Goal: Transaction & Acquisition: Purchase product/service

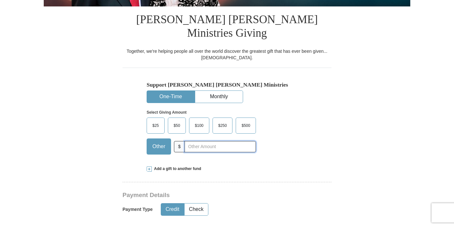
click at [242, 141] on input "text" at bounding box center [220, 146] width 71 height 11
type input "200.00"
click at [259, 130] on div "$25 $50 $100 $250 $500 $" at bounding box center [214, 138] width 134 height 42
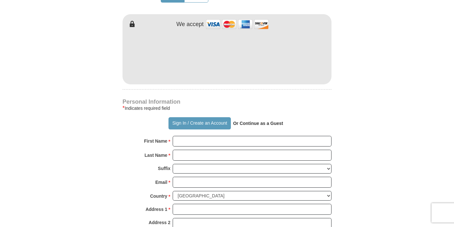
scroll to position [368, 0]
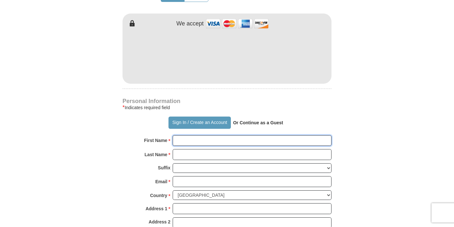
click at [189, 135] on input "First Name *" at bounding box center [252, 140] width 159 height 11
type input "Tabernacle of Hope"
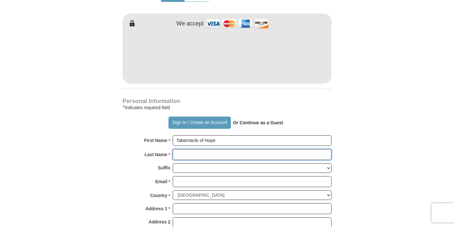
click at [213, 149] on input "Last Name *" at bounding box center [252, 154] width 159 height 11
type input "[DEMOGRAPHIC_DATA]"
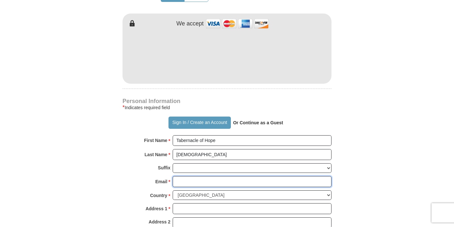
click at [193, 176] on input "Email *" at bounding box center [252, 181] width 159 height 11
type input "[EMAIL_ADDRESS][DOMAIN_NAME]"
click at [199, 190] on select "[GEOGRAPHIC_DATA] [GEOGRAPHIC_DATA] [GEOGRAPHIC_DATA] [GEOGRAPHIC_DATA] [GEOGRA…" at bounding box center [252, 195] width 159 height 10
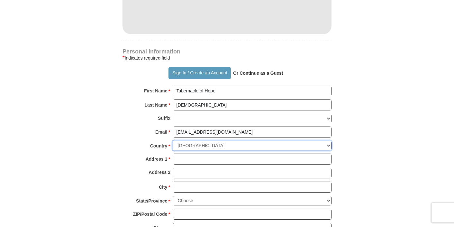
scroll to position [425, 0]
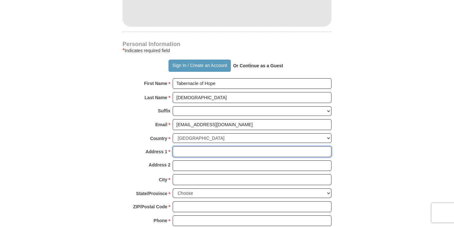
click at [185, 146] on input "Address 1 *" at bounding box center [252, 151] width 159 height 11
type input "[STREET_ADDRESS]"
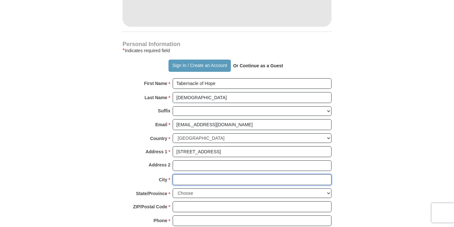
click at [191, 174] on input "City *" at bounding box center [252, 179] width 159 height 11
type input "[PERSON_NAME]"
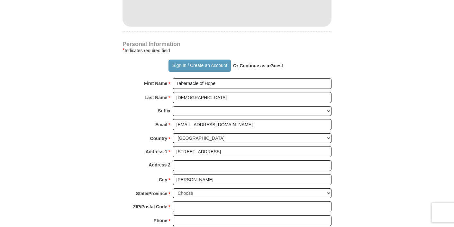
click at [95, 147] on form "Already have an account? Sign in for faster giving. Don't have an account? Crea…" at bounding box center [227, 3] width 367 height 807
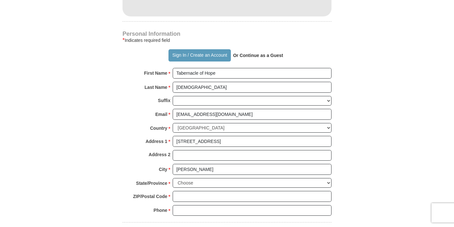
scroll to position [477, 0]
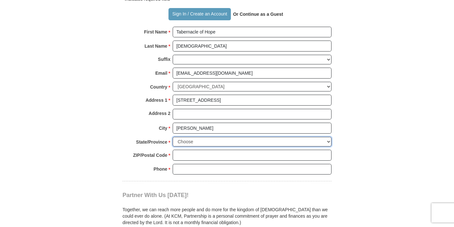
click at [190, 137] on select "Choose [US_STATE] [US_STATE] [US_STATE] [US_STATE] [US_STATE] Armed Forces Amer…" at bounding box center [252, 142] width 159 height 10
select select "MA"
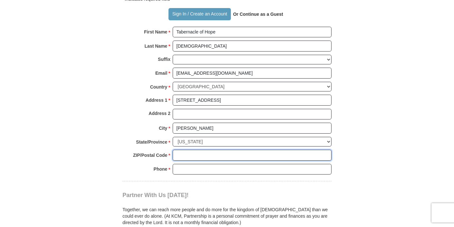
click at [197, 150] on input "ZIP/Postal Code *" at bounding box center [252, 155] width 159 height 11
type input "02330"
click at [189, 164] on input "Phone * *" at bounding box center [252, 169] width 159 height 11
type input "[PHONE_NUMBER]"
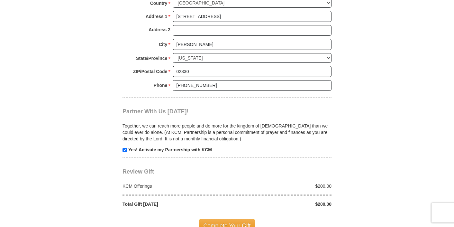
scroll to position [588, 0]
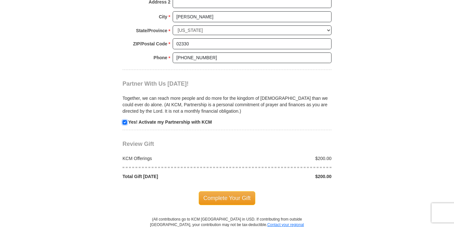
click at [124, 120] on input "checkbox" at bounding box center [125, 122] width 5 height 5
checkbox input "false"
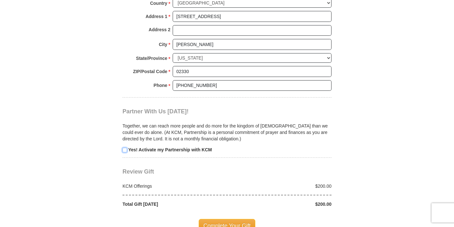
scroll to position [561, 0]
drag, startPoint x: 191, startPoint y: 33, endPoint x: 172, endPoint y: 33, distance: 19.0
click at [172, 39] on div "City * [PERSON_NAME] Please enter City" at bounding box center [227, 46] width 209 height 14
type input "[PERSON_NAME]"
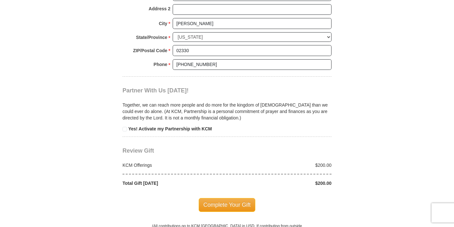
scroll to position [582, 0]
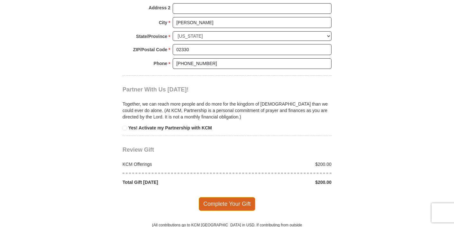
click at [211, 197] on span "Complete Your Gift" at bounding box center [227, 204] width 57 height 14
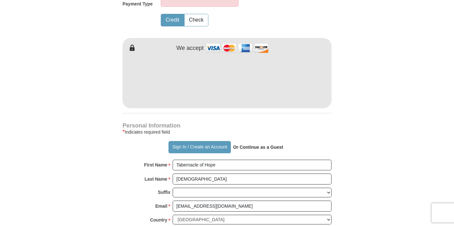
scroll to position [373, 0]
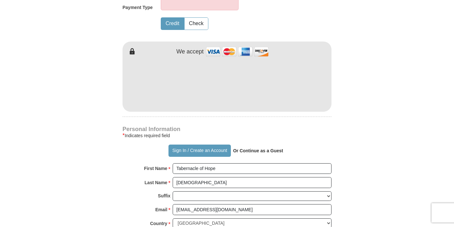
click at [108, 68] on form "Already have an account? Sign in for faster giving. Don't have an account? Crea…" at bounding box center [227, 72] width 367 height 839
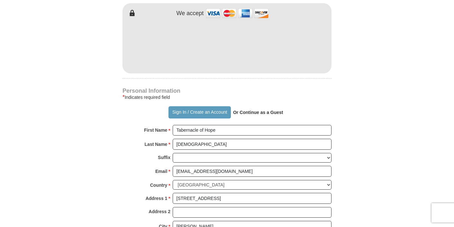
scroll to position [407, 0]
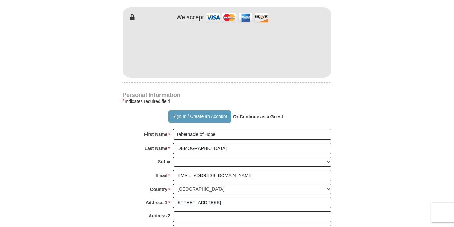
click at [111, 79] on form "Already have an account? Sign in for faster giving. Don't have an account? Crea…" at bounding box center [227, 38] width 367 height 839
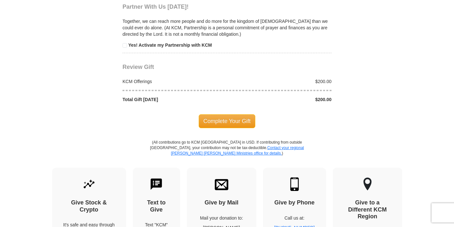
scroll to position [705, 0]
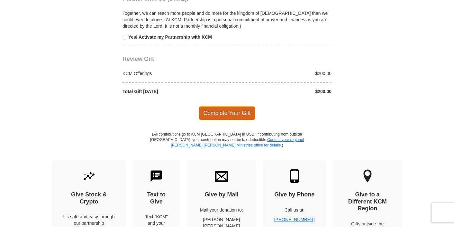
click at [209, 106] on span "Complete Your Gift" at bounding box center [227, 113] width 57 height 14
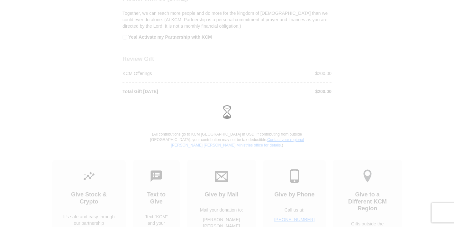
scroll to position [673, 0]
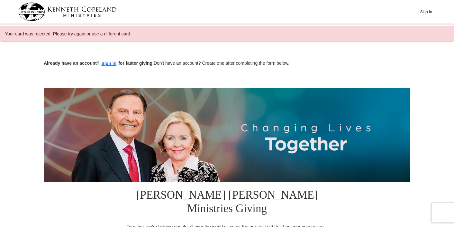
select select "MA"
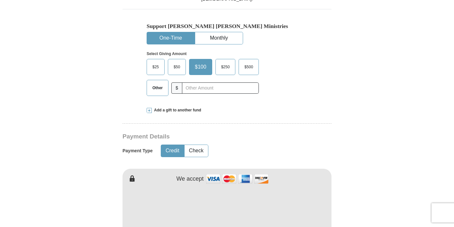
scroll to position [234, 0]
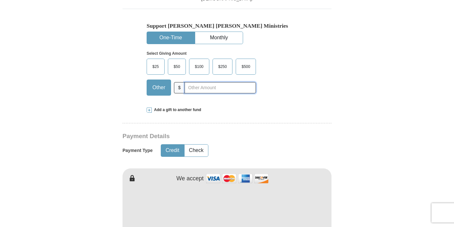
click at [225, 82] on input "text" at bounding box center [220, 87] width 71 height 11
type input "200.00"
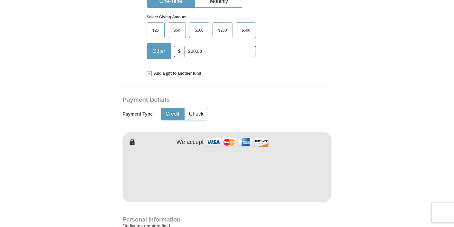
scroll to position [273, 0]
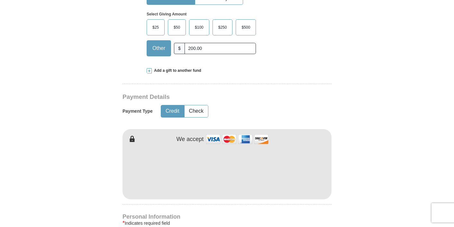
click at [122, 186] on form "Already have an account? Sign in for faster giving. Don't have an account? Crea…" at bounding box center [227, 176] width 367 height 807
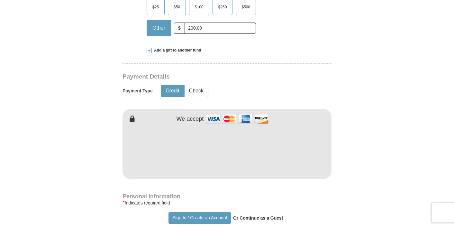
scroll to position [300, 0]
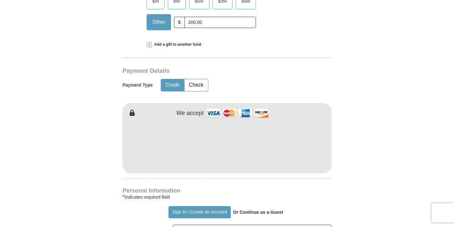
click at [254, 188] on h4 "Personal Information" at bounding box center [227, 190] width 209 height 5
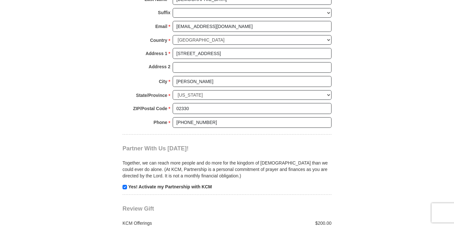
scroll to position [554, 0]
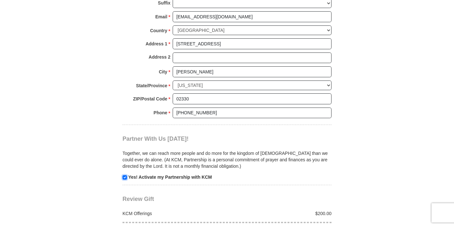
click at [126, 175] on input "checkbox" at bounding box center [125, 177] width 5 height 5
checkbox input "false"
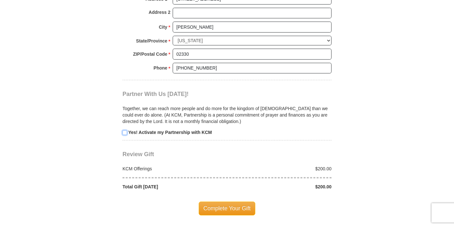
scroll to position [619, 0]
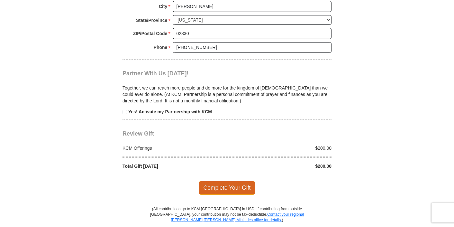
click at [215, 181] on span "Complete Your Gift" at bounding box center [227, 188] width 57 height 14
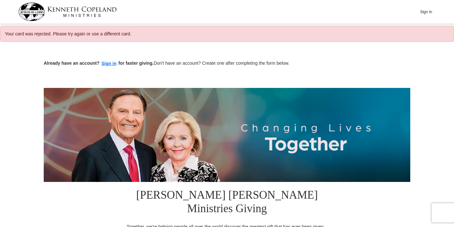
select select "MA"
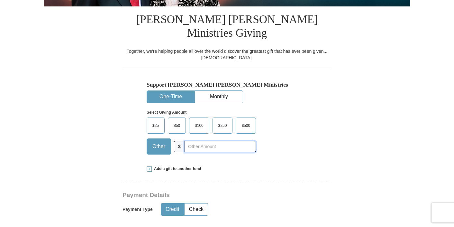
click at [189, 141] on input "text" at bounding box center [220, 146] width 71 height 11
type input "2"
click at [194, 121] on span "$100" at bounding box center [199, 126] width 15 height 10
click at [0, 0] on input "$100" at bounding box center [0, 0] width 0 height 0
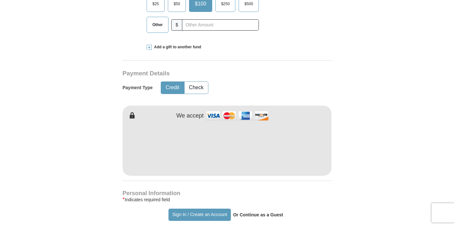
scroll to position [305, 0]
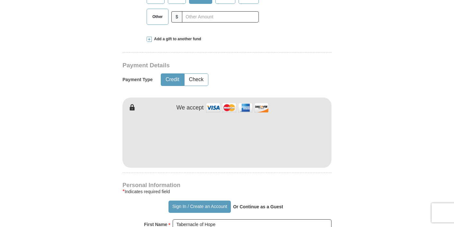
click at [185, 158] on div "Kenneth Copeland Ministries Giving Together, we're helping people all over the …" at bounding box center [227, 212] width 209 height 671
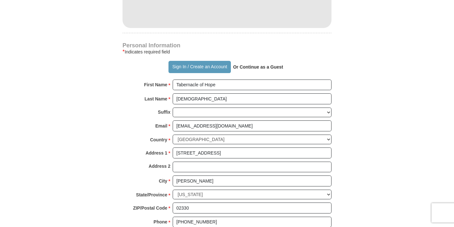
scroll to position [451, 0]
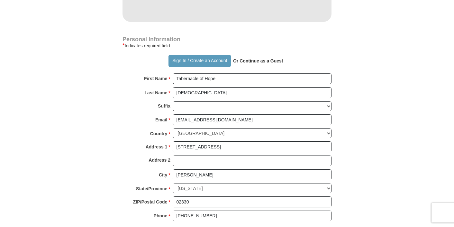
click at [253, 58] on strong "Or Continue as a Guest" at bounding box center [258, 60] width 50 height 5
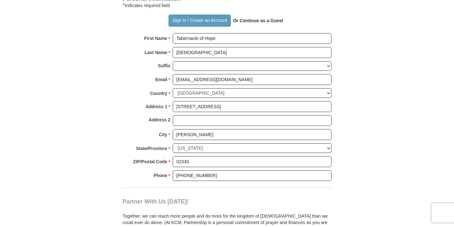
scroll to position [491, 0]
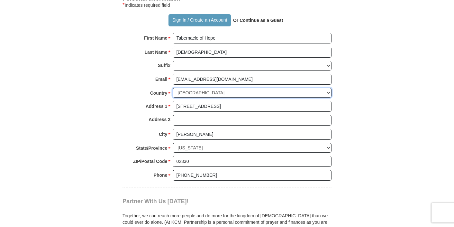
click at [243, 88] on select "[GEOGRAPHIC_DATA] [GEOGRAPHIC_DATA] [GEOGRAPHIC_DATA] [GEOGRAPHIC_DATA] [GEOGRA…" at bounding box center [252, 93] width 159 height 10
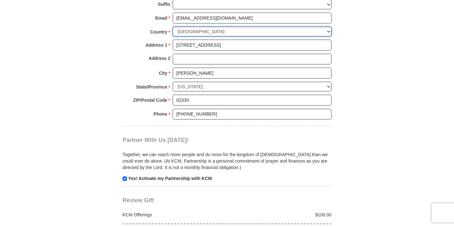
scroll to position [583, 0]
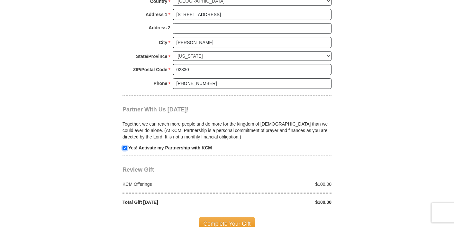
click at [123, 146] on input "checkbox" at bounding box center [125, 148] width 5 height 5
checkbox input "false"
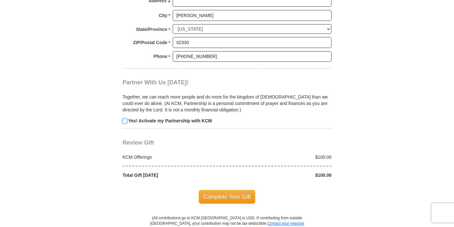
scroll to position [611, 0]
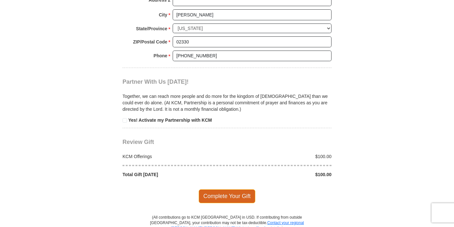
click at [233, 189] on span "Complete Your Gift" at bounding box center [227, 196] width 57 height 14
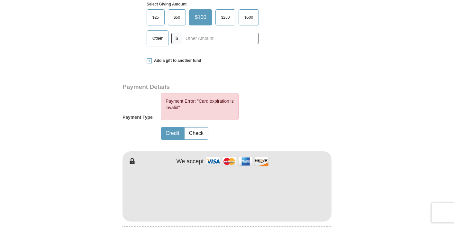
scroll to position [386, 0]
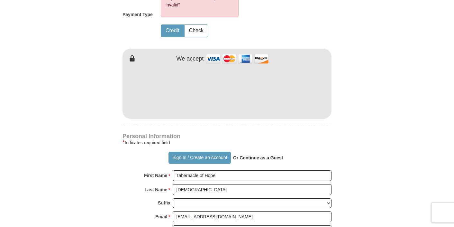
click at [215, 108] on div "Kenneth Copeland Ministries Giving Together, we're helping people all over the …" at bounding box center [227, 148] width 209 height 704
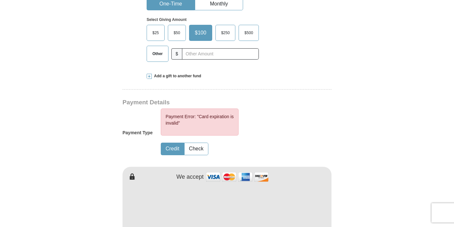
scroll to position [176, 0]
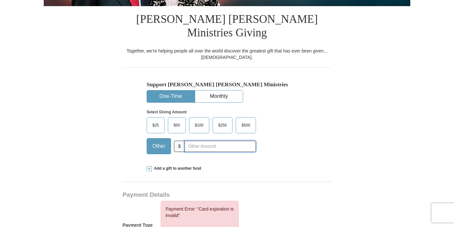
click at [206, 141] on input "text" at bounding box center [220, 146] width 71 height 11
type input "200.00"
click at [294, 123] on div "Select Giving Amount Amount must be a valid number The total gift cannot be les…" at bounding box center [227, 131] width 161 height 56
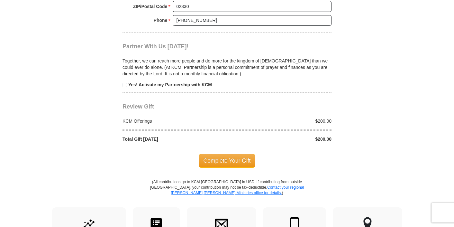
scroll to position [684, 0]
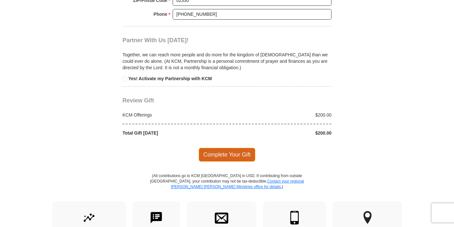
click at [225, 148] on span "Complete Your Gift" at bounding box center [227, 155] width 57 height 14
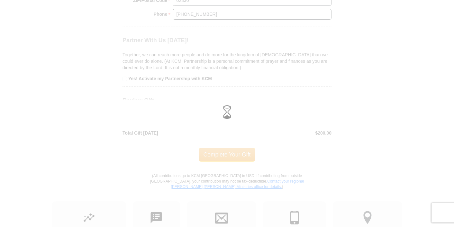
scroll to position [652, 0]
